Goal: Entertainment & Leisure: Consume media (video, audio)

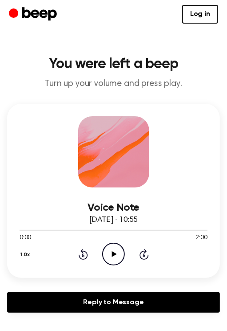
click at [115, 255] on icon "Play Audio" at bounding box center [113, 254] width 23 height 23
click at [107, 255] on icon "Pause Audio" at bounding box center [113, 254] width 23 height 23
click at [112, 251] on icon at bounding box center [114, 254] width 5 height 6
click at [116, 258] on icon "Pause Audio" at bounding box center [113, 254] width 23 height 23
click at [110, 254] on icon "Play Audio" at bounding box center [113, 254] width 23 height 23
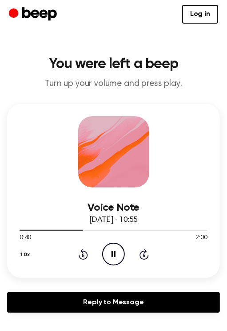
click at [116, 250] on icon "Pause Audio" at bounding box center [113, 254] width 23 height 23
click at [116, 253] on icon "Play Audio" at bounding box center [113, 254] width 23 height 23
click at [112, 259] on icon "Pause Audio" at bounding box center [113, 254] width 23 height 23
click at [115, 259] on icon "Play Audio" at bounding box center [113, 254] width 23 height 23
click at [115, 259] on icon "Pause Audio" at bounding box center [113, 254] width 23 height 23
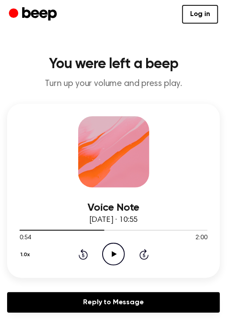
click at [118, 250] on icon "Play Audio" at bounding box center [113, 254] width 23 height 23
click at [121, 252] on icon "Pause Audio" at bounding box center [113, 254] width 23 height 23
click at [105, 248] on icon "Play Audio" at bounding box center [113, 254] width 23 height 23
click at [109, 254] on icon "Pause Audio" at bounding box center [113, 254] width 23 height 23
click at [116, 251] on icon "Play Audio" at bounding box center [113, 254] width 23 height 23
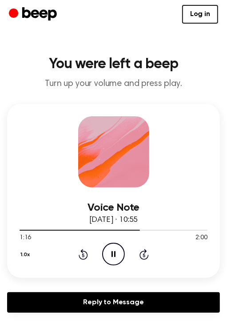
click at [115, 256] on icon "Pause Audio" at bounding box center [113, 254] width 23 height 23
click at [121, 254] on icon "Play Audio" at bounding box center [113, 254] width 23 height 23
click at [108, 255] on icon "Pause Audio" at bounding box center [113, 254] width 23 height 23
click at [118, 261] on icon "Play Audio" at bounding box center [113, 254] width 23 height 23
click at [108, 246] on icon "Play Audio" at bounding box center [113, 254] width 23 height 23
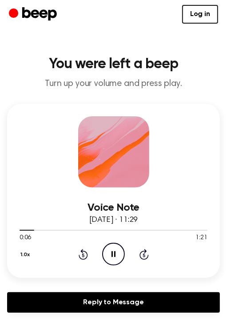
click at [112, 253] on icon at bounding box center [114, 254] width 4 height 6
click at [115, 249] on icon "Play Audio" at bounding box center [113, 254] width 23 height 23
click at [117, 258] on icon "Pause Audio" at bounding box center [113, 254] width 23 height 23
click at [111, 259] on icon "Play Audio" at bounding box center [113, 254] width 23 height 23
click at [111, 259] on icon "Pause Audio" at bounding box center [113, 254] width 23 height 23
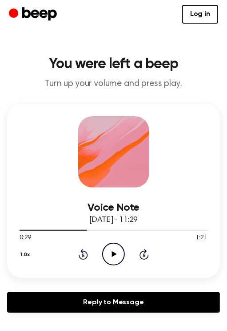
click at [109, 260] on icon "Play Audio" at bounding box center [113, 254] width 23 height 23
click at [102, 231] on div at bounding box center [114, 229] width 188 height 7
click at [119, 255] on icon "Pause Audio" at bounding box center [113, 254] width 23 height 23
click at [116, 254] on icon "Play Audio" at bounding box center [113, 254] width 23 height 23
click at [25, 254] on button "1.0x" at bounding box center [27, 254] width 14 height 15
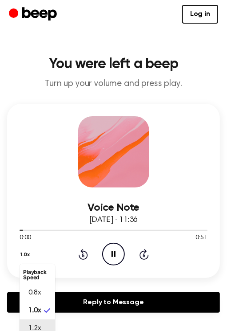
click at [42, 325] on li "1.2x" at bounding box center [38, 328] width 36 height 18
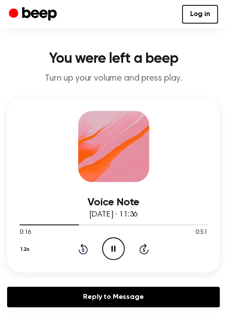
click at [116, 249] on icon "Pause Audio" at bounding box center [113, 248] width 23 height 23
click at [136, 244] on div "1.2x Rewind 5 seconds Play Audio Skip 5 seconds" at bounding box center [114, 248] width 188 height 23
click at [125, 246] on div "1.2x Rewind 5 seconds Play Audio Skip 5 seconds" at bounding box center [114, 248] width 188 height 23
click at [121, 249] on icon "Play Audio" at bounding box center [113, 248] width 23 height 23
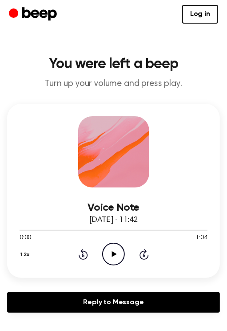
click at [116, 248] on icon "Play Audio" at bounding box center [113, 254] width 23 height 23
click at [20, 258] on button "1.2x" at bounding box center [26, 254] width 13 height 15
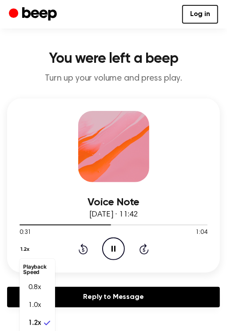
scroll to position [11, 0]
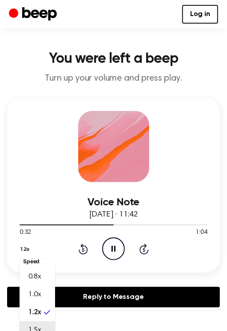
click at [38, 325] on span "1.5x" at bounding box center [34, 329] width 12 height 11
